Goal: Information Seeking & Learning: Learn about a topic

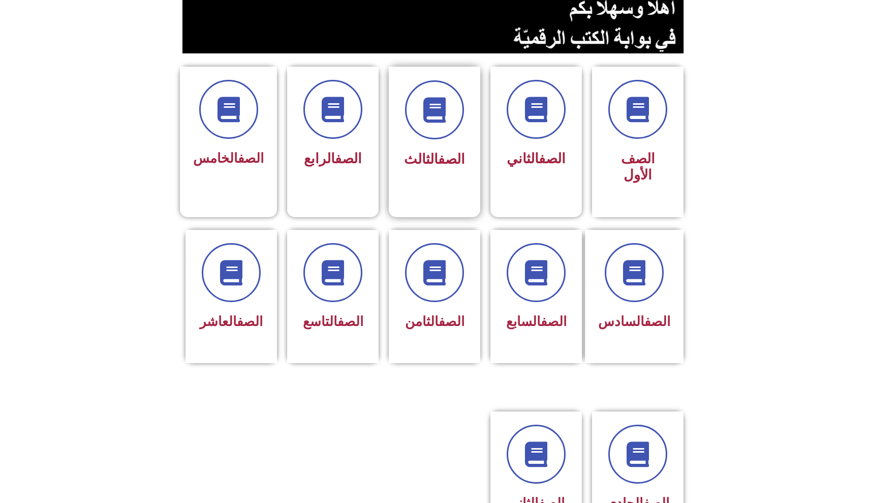
scroll to position [221, 0]
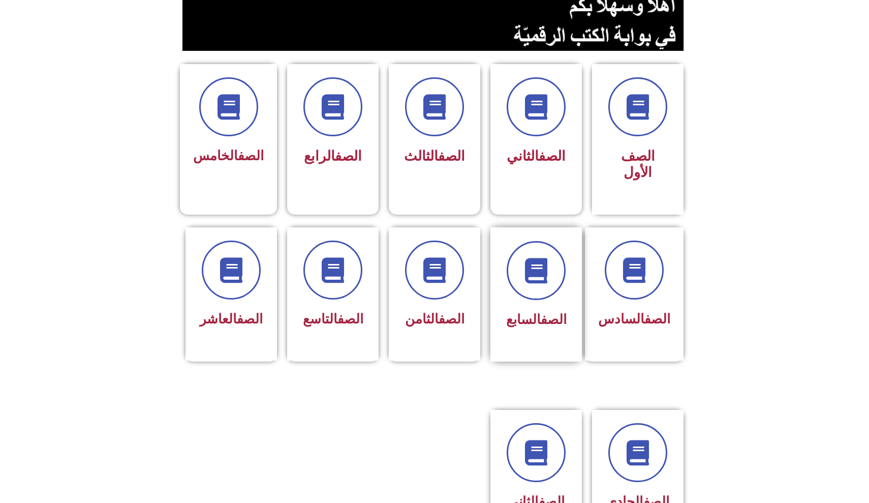
click at [564, 350] on div "الصف السابع" at bounding box center [535, 294] width 91 height 134
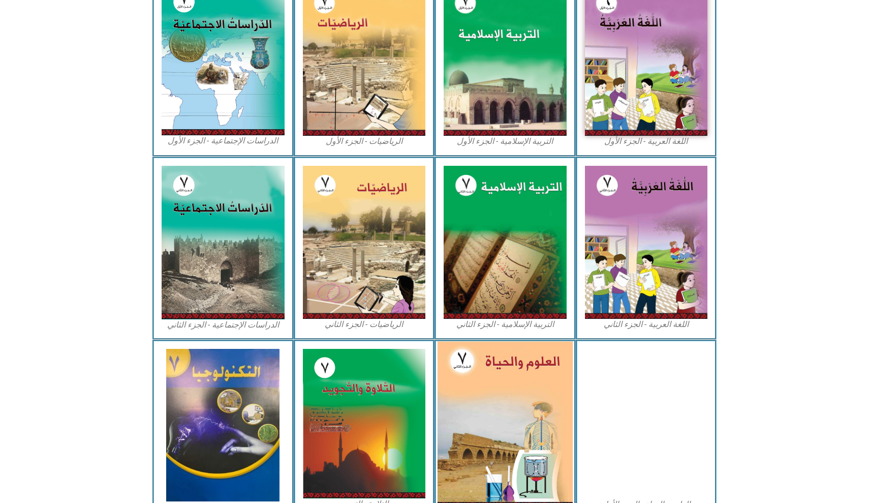
scroll to position [344, 0]
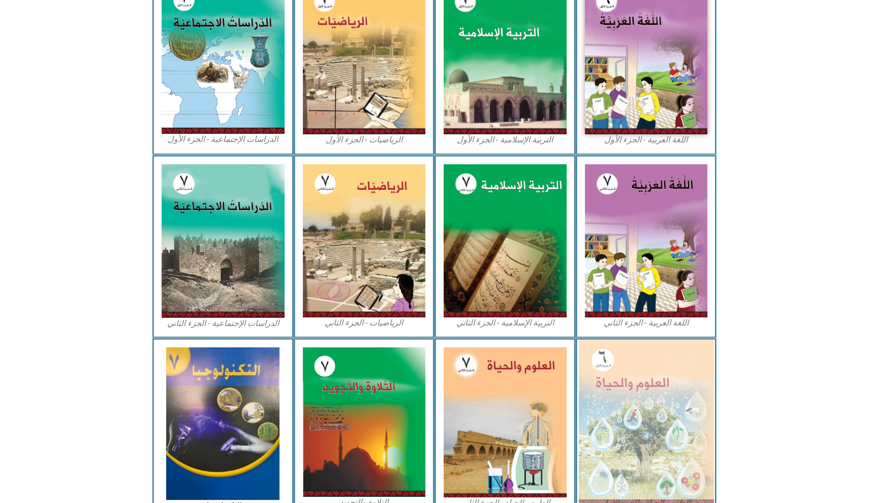
click at [624, 446] on img at bounding box center [645, 421] width 135 height 165
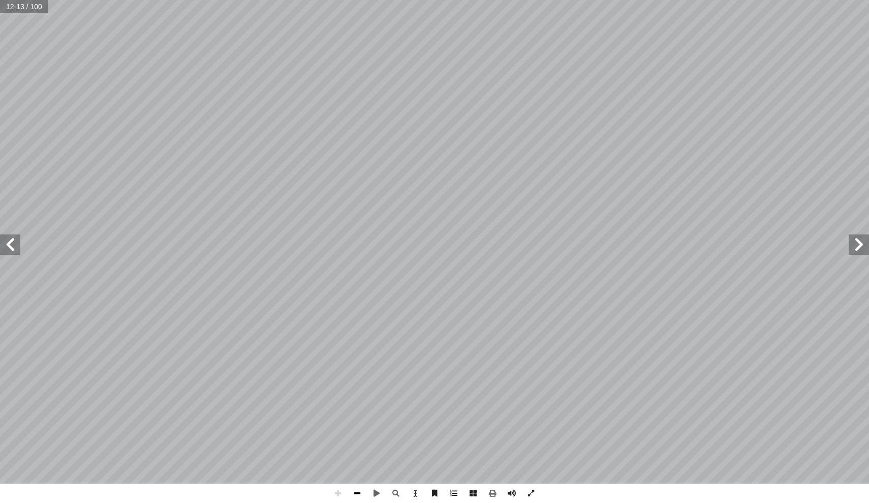
click at [361, 491] on span at bounding box center [357, 492] width 19 height 19
click at [9, 244] on span at bounding box center [10, 244] width 20 height 20
click at [344, 493] on span at bounding box center [337, 492] width 19 height 19
click at [356, 489] on span at bounding box center [357, 492] width 19 height 19
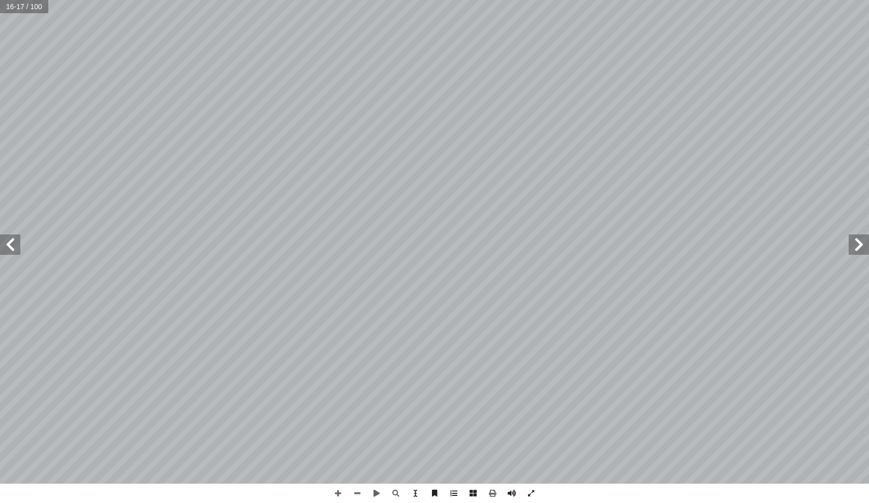
click at [13, 254] on span at bounding box center [10, 244] width 20 height 20
click at [335, 495] on span at bounding box center [337, 492] width 19 height 19
click at [337, 490] on span at bounding box center [337, 492] width 19 height 19
click at [335, 494] on span at bounding box center [337, 492] width 19 height 19
click at [357, 500] on span at bounding box center [357, 492] width 19 height 19
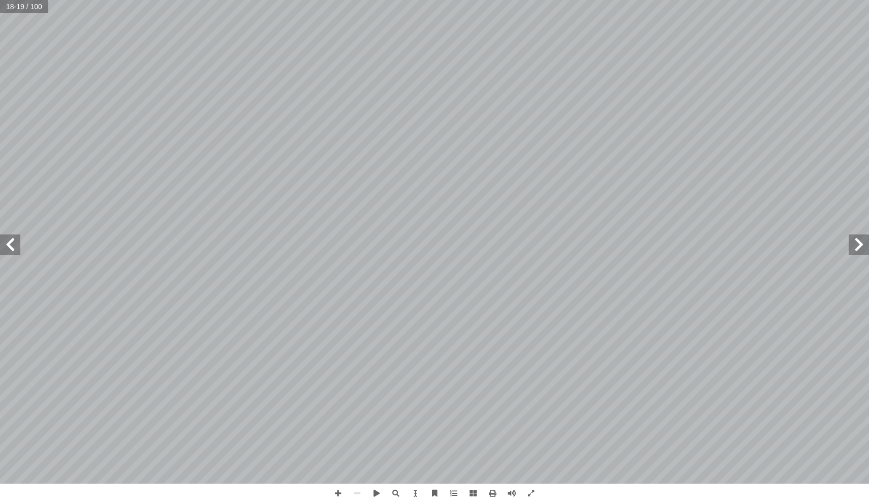
click at [16, 236] on span at bounding box center [10, 244] width 20 height 20
click at [2, 238] on span at bounding box center [10, 244] width 20 height 20
click at [335, 494] on span at bounding box center [337, 492] width 19 height 19
click at [428, 502] on div "16 ) نشاط (٤ تغيرات وسلوكات: تية: آ سئلة ال� أ جب عن ال� أ ا ل الشكل المجاور ثم…" at bounding box center [434, 251] width 869 height 503
click at [7, 245] on span at bounding box center [10, 244] width 20 height 20
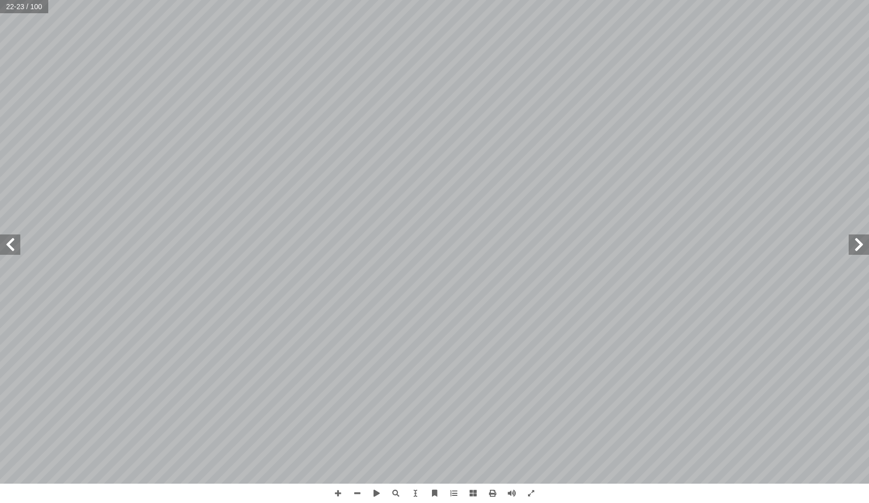
click at [852, 247] on span at bounding box center [859, 244] width 20 height 20
click at [4, 245] on span at bounding box center [10, 244] width 20 height 20
click at [357, 494] on span at bounding box center [357, 492] width 19 height 19
click at [10, 244] on span at bounding box center [10, 244] width 20 height 20
